Goal: Check status: Check status

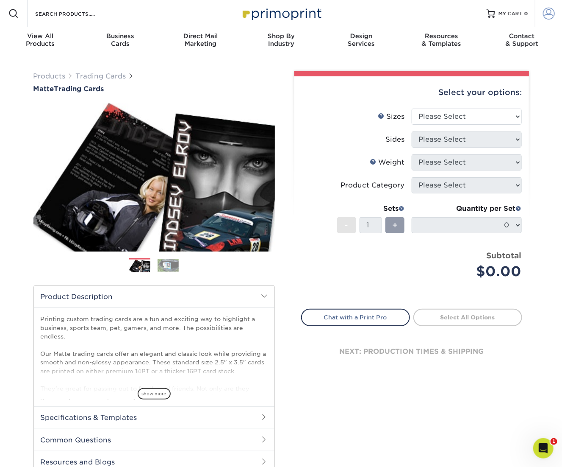
click at [548, 11] on span at bounding box center [549, 14] width 12 height 12
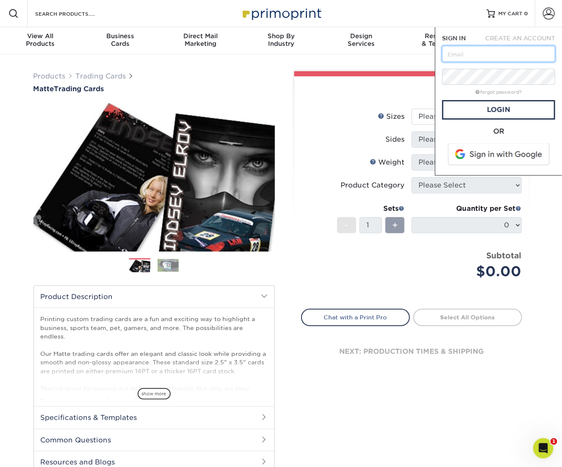
click at [509, 51] on input "text" at bounding box center [498, 54] width 113 height 16
type input "[EMAIL_ADDRESS][DOMAIN_NAME]"
click at [513, 153] on span at bounding box center [500, 154] width 108 height 22
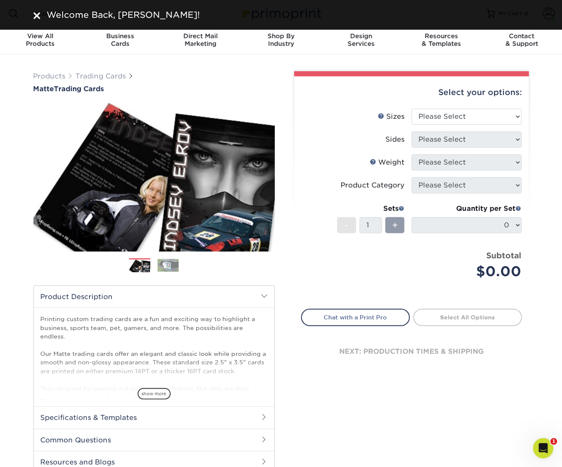
click at [38, 17] on img at bounding box center [36, 15] width 7 height 7
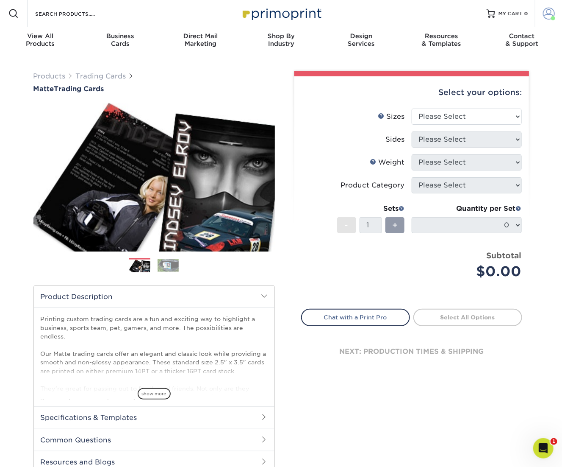
click at [550, 12] on span at bounding box center [549, 14] width 12 height 12
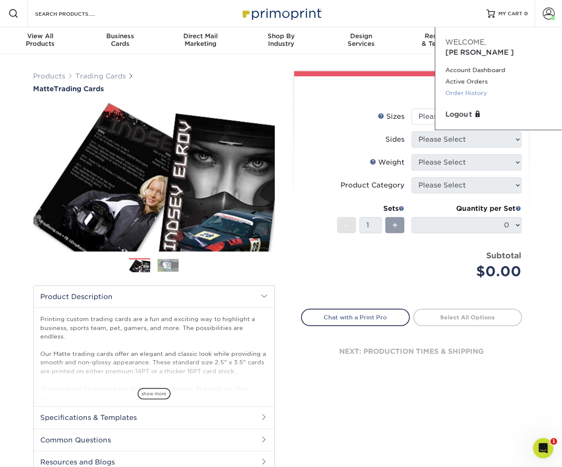
click at [483, 87] on link "Order History" at bounding box center [499, 92] width 106 height 11
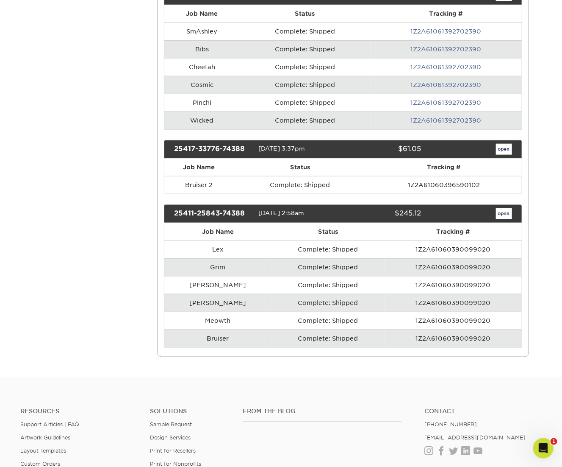
scroll to position [302, 0]
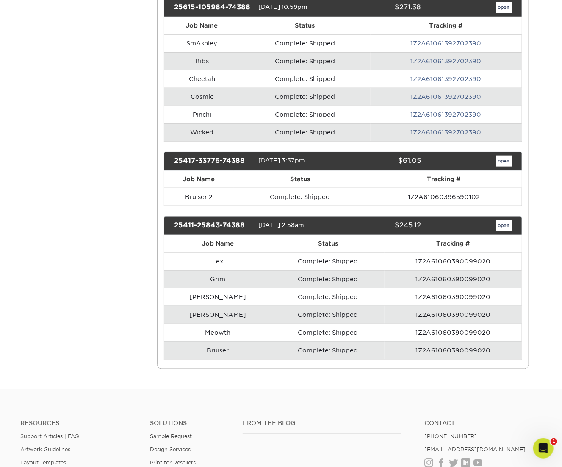
drag, startPoint x: 422, startPoint y: 156, endPoint x: 404, endPoint y: 159, distance: 18.9
click at [404, 159] on div "$61.05" at bounding box center [382, 161] width 91 height 11
copy div "61.05"
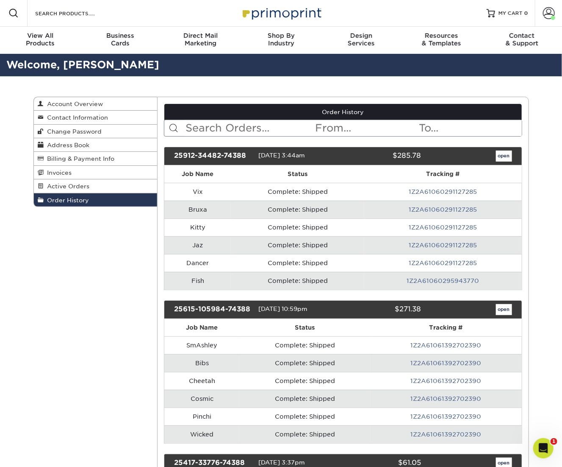
scroll to position [0, 0]
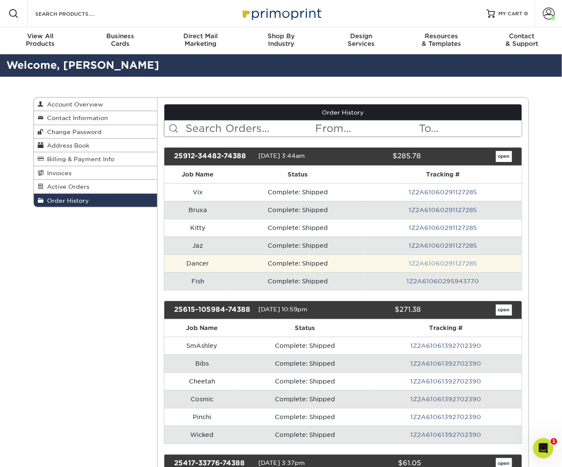
click at [447, 261] on link "1Z2A61060291127285" at bounding box center [443, 263] width 68 height 7
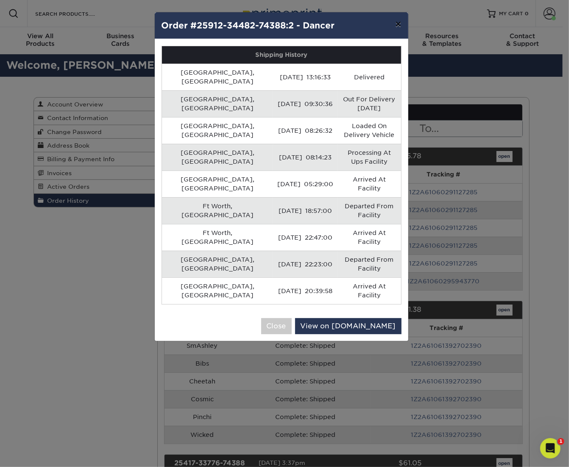
click at [403, 22] on button "×" at bounding box center [397, 24] width 19 height 24
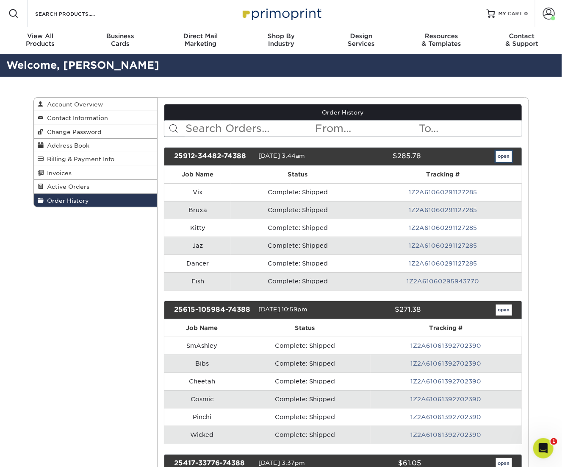
click at [505, 156] on link "open" at bounding box center [504, 156] width 16 height 11
